Goal: Navigation & Orientation: Find specific page/section

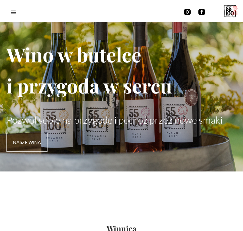
click at [0, 0] on link "SKLEP" at bounding box center [0, 0] width 0 height 0
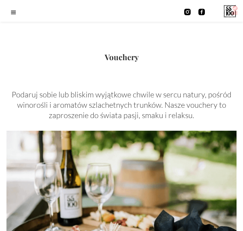
click at [0, 0] on link "SKLEP" at bounding box center [0, 0] width 0 height 0
